Goal: Task Accomplishment & Management: Use online tool/utility

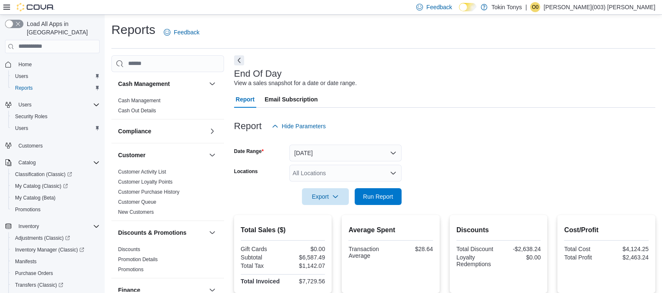
scroll to position [600, 0]
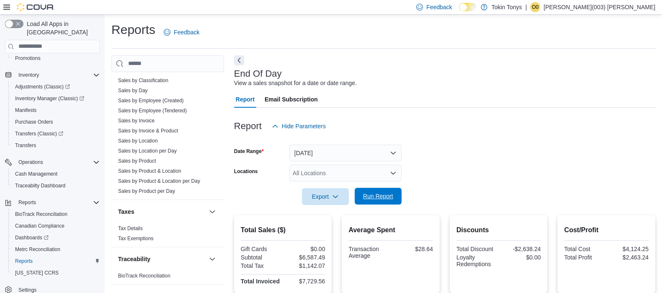
click at [360, 194] on span "Run Report" at bounding box center [378, 196] width 37 height 17
click at [367, 190] on span "Run Report" at bounding box center [378, 196] width 37 height 17
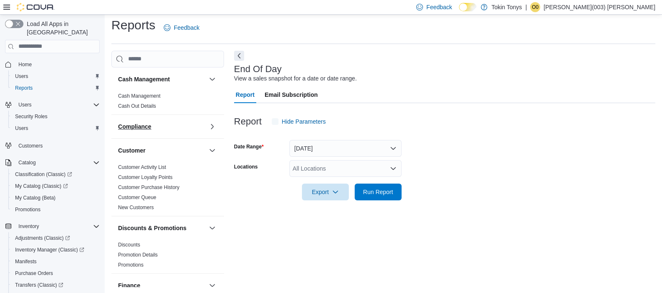
scroll to position [5, 0]
click at [370, 201] on div at bounding box center [444, 204] width 421 height 10
click at [371, 195] on span "Run Report" at bounding box center [378, 190] width 37 height 17
